Goal: Entertainment & Leisure: Consume media (video, audio)

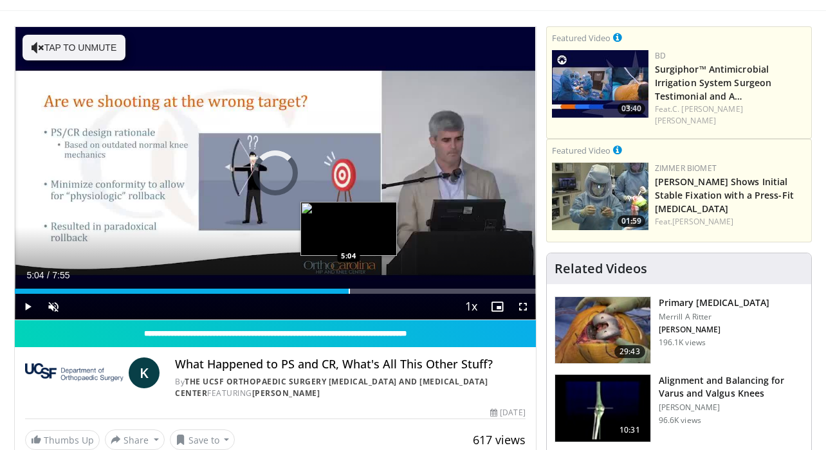
click at [349, 284] on div "Loaded : 10.49% 0:07 5:04" at bounding box center [275, 288] width 521 height 12
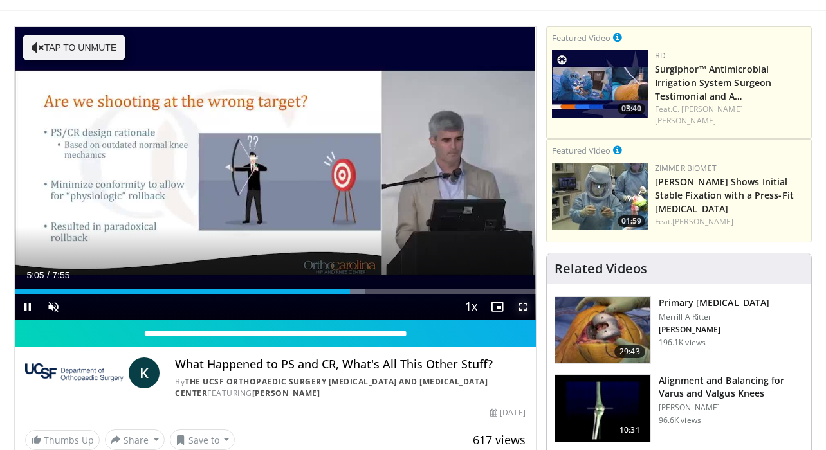
click at [522, 306] on span "Video Player" at bounding box center [523, 307] width 26 height 26
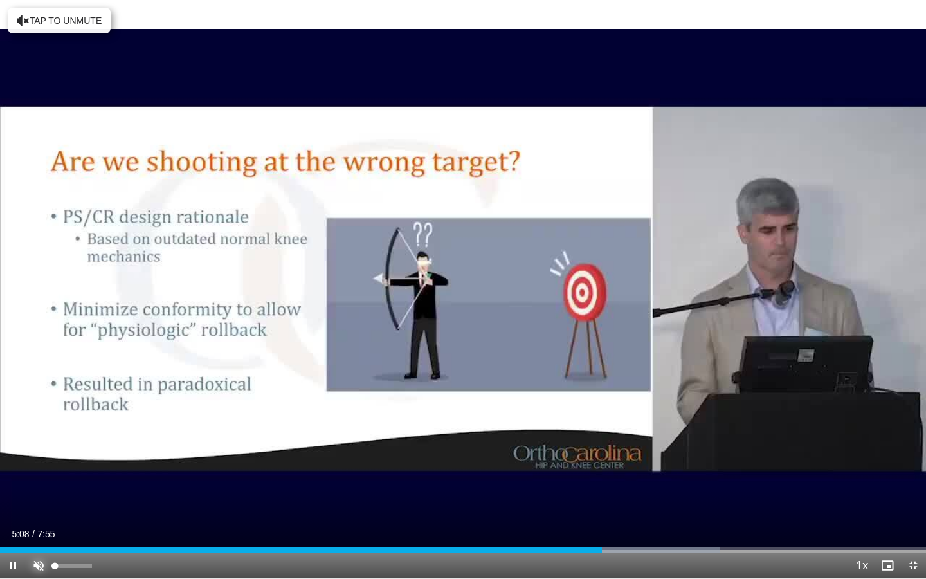
click at [37, 450] on span "Video Player" at bounding box center [39, 566] width 26 height 26
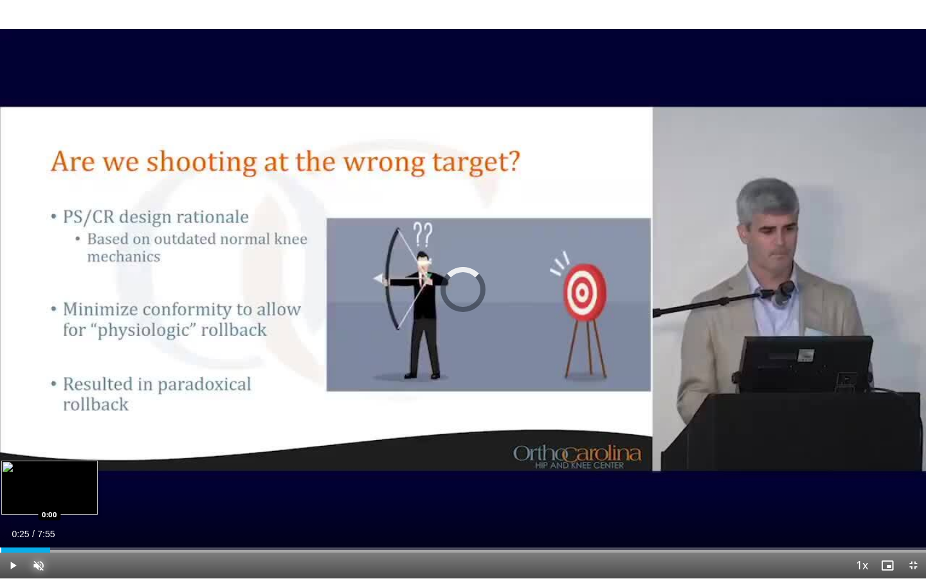
drag, startPoint x: 638, startPoint y: 549, endPoint x: 0, endPoint y: 543, distance: 638.2
click at [0, 450] on div "Loaded : 0.00% 0:00 0:00" at bounding box center [463, 546] width 926 height 12
click at [0, 450] on div "Progress Bar" at bounding box center [0, 549] width 1 height 5
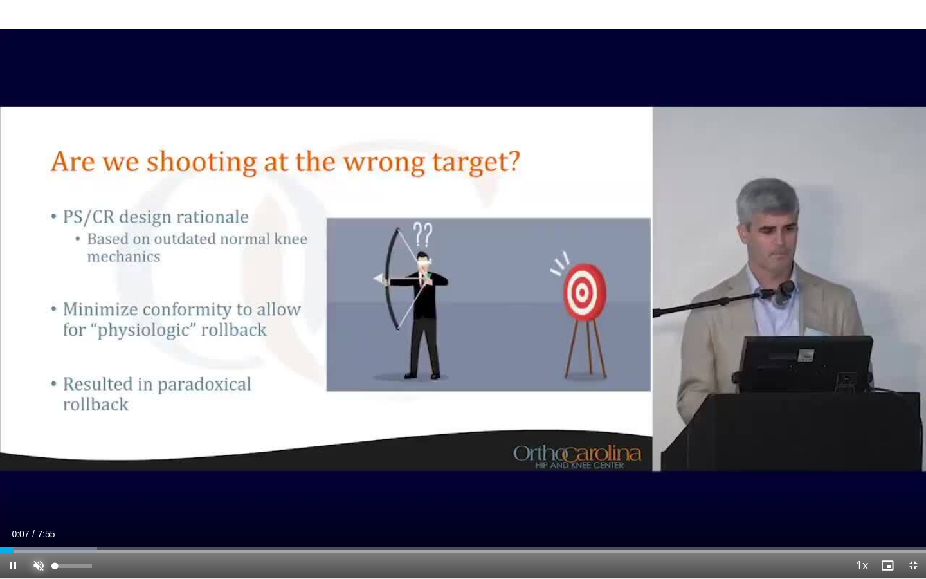
click at [38, 450] on span "Video Player" at bounding box center [39, 566] width 26 height 26
drag, startPoint x: 14, startPoint y: 551, endPoint x: 2, endPoint y: 551, distance: 11.6
click at [2, 450] on div "Loaded : 10.49% 0:00 0:00" at bounding box center [463, 549] width 926 height 5
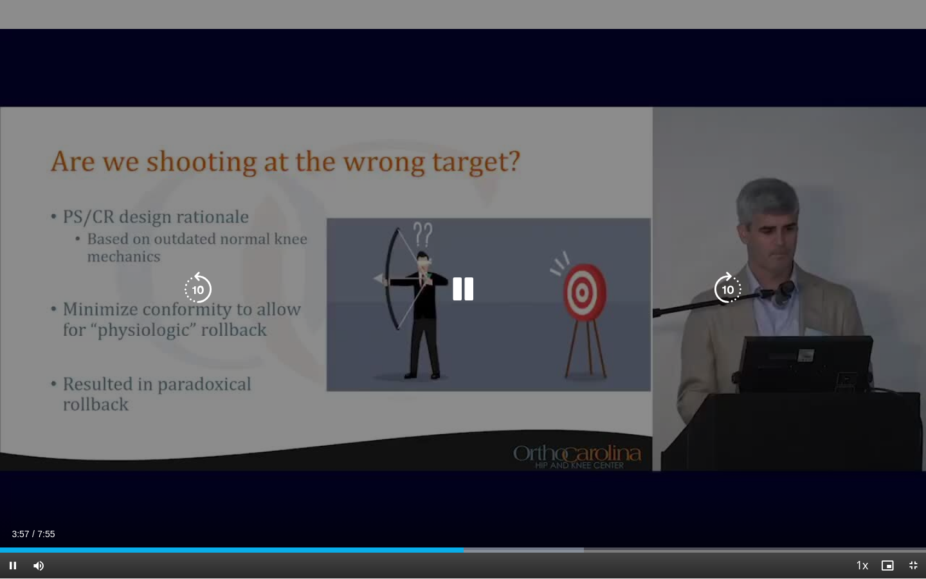
click at [462, 285] on icon "Video Player" at bounding box center [463, 289] width 36 height 36
click at [457, 294] on icon "Video Player" at bounding box center [463, 289] width 36 height 36
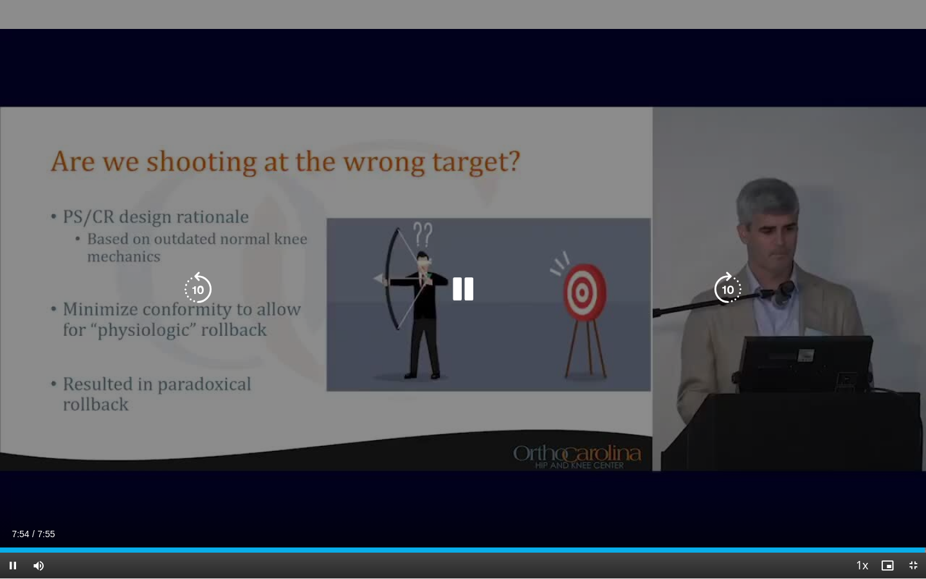
click at [468, 284] on icon "Video Player" at bounding box center [463, 289] width 36 height 36
